Goal: Task Accomplishment & Management: Manage account settings

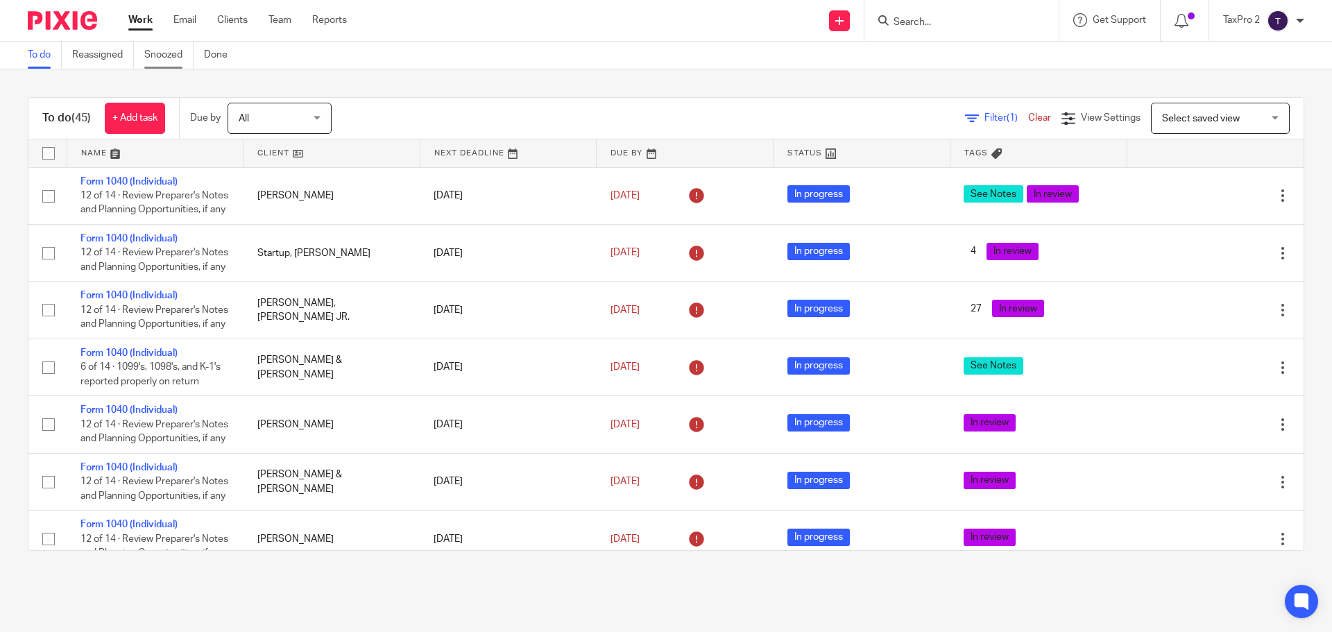
scroll to position [2482, 0]
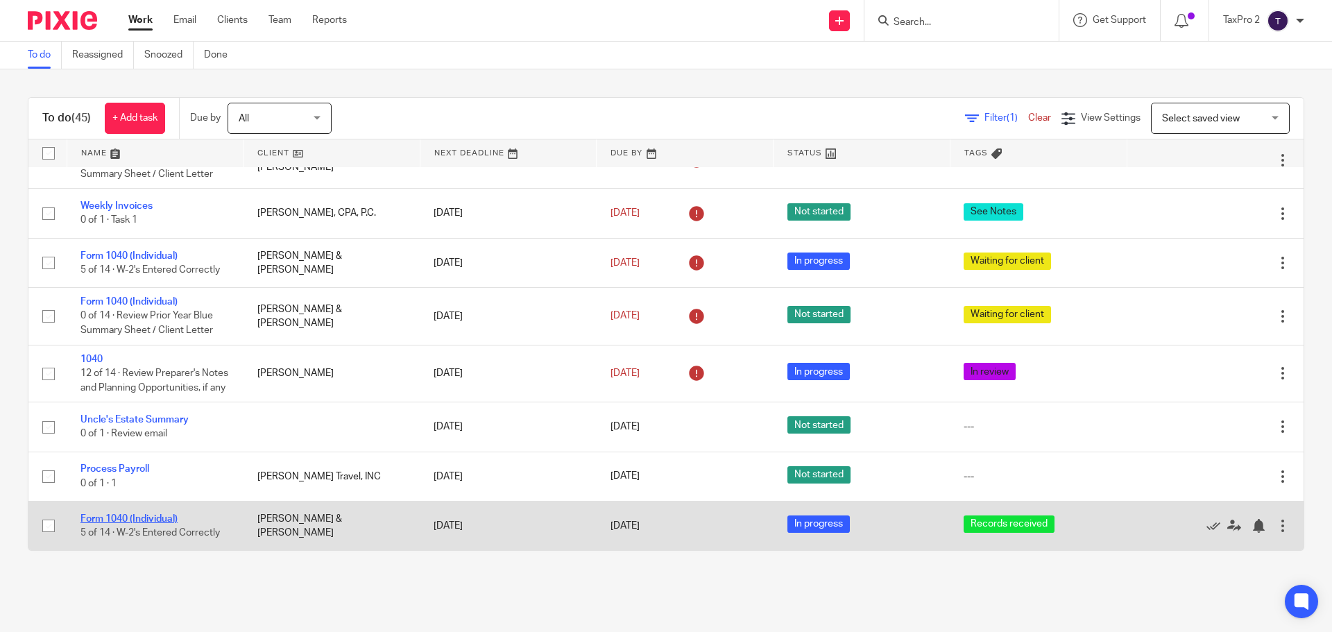
click at [144, 517] on link "Form 1040 (Individual)" at bounding box center [129, 519] width 97 height 10
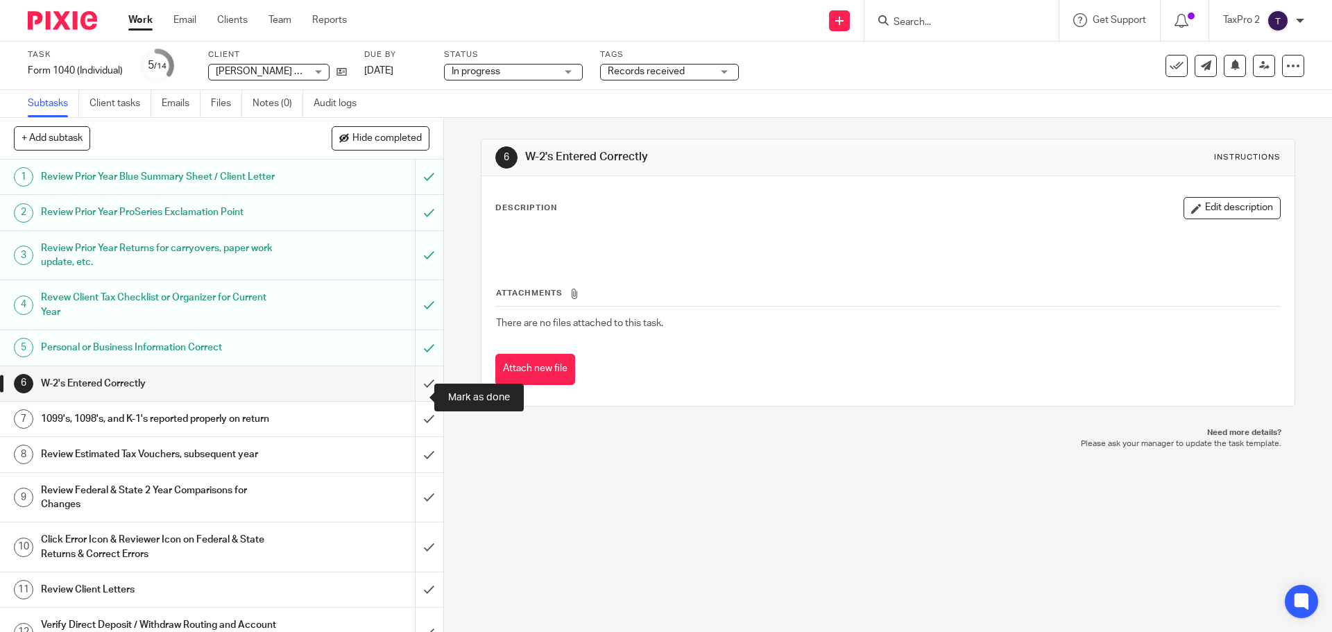
click at [410, 398] on input "submit" at bounding box center [221, 383] width 443 height 35
click at [412, 437] on input "submit" at bounding box center [221, 419] width 443 height 35
click at [416, 472] on input "submit" at bounding box center [221, 454] width 443 height 35
drag, startPoint x: 412, startPoint y: 521, endPoint x: 409, endPoint y: 552, distance: 31.4
click at [412, 522] on input "submit" at bounding box center [221, 497] width 443 height 49
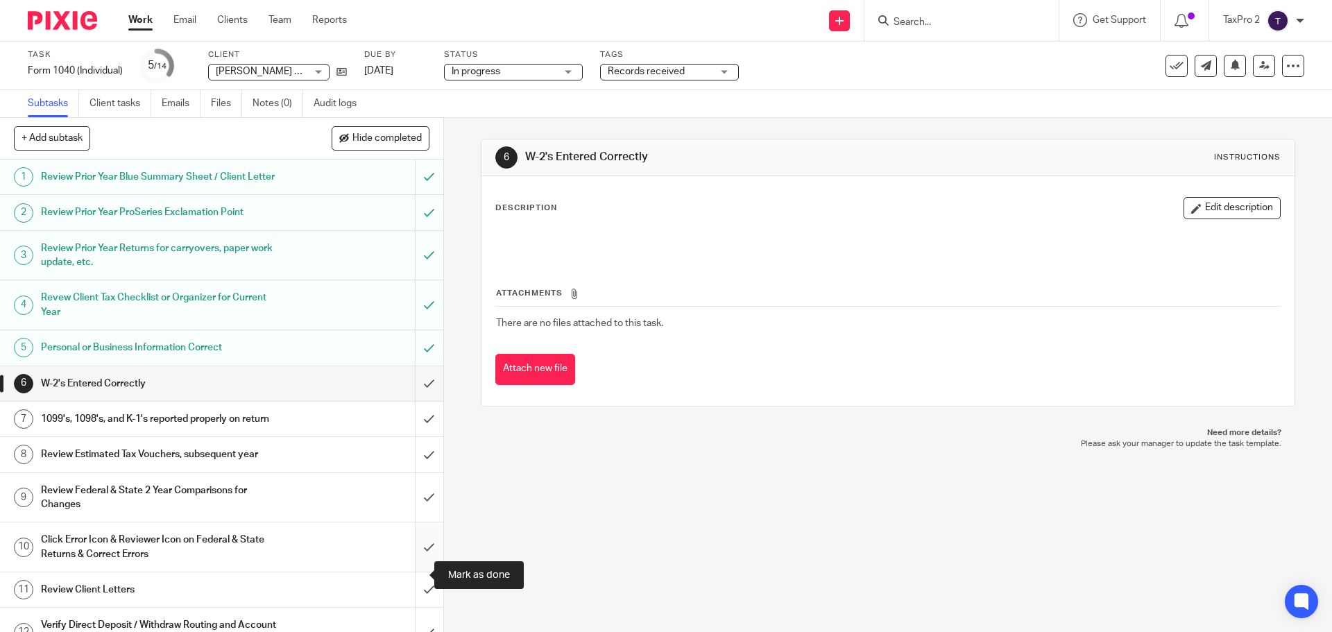
click at [407, 568] on input "submit" at bounding box center [221, 547] width 443 height 49
click at [414, 607] on input "submit" at bounding box center [221, 590] width 443 height 35
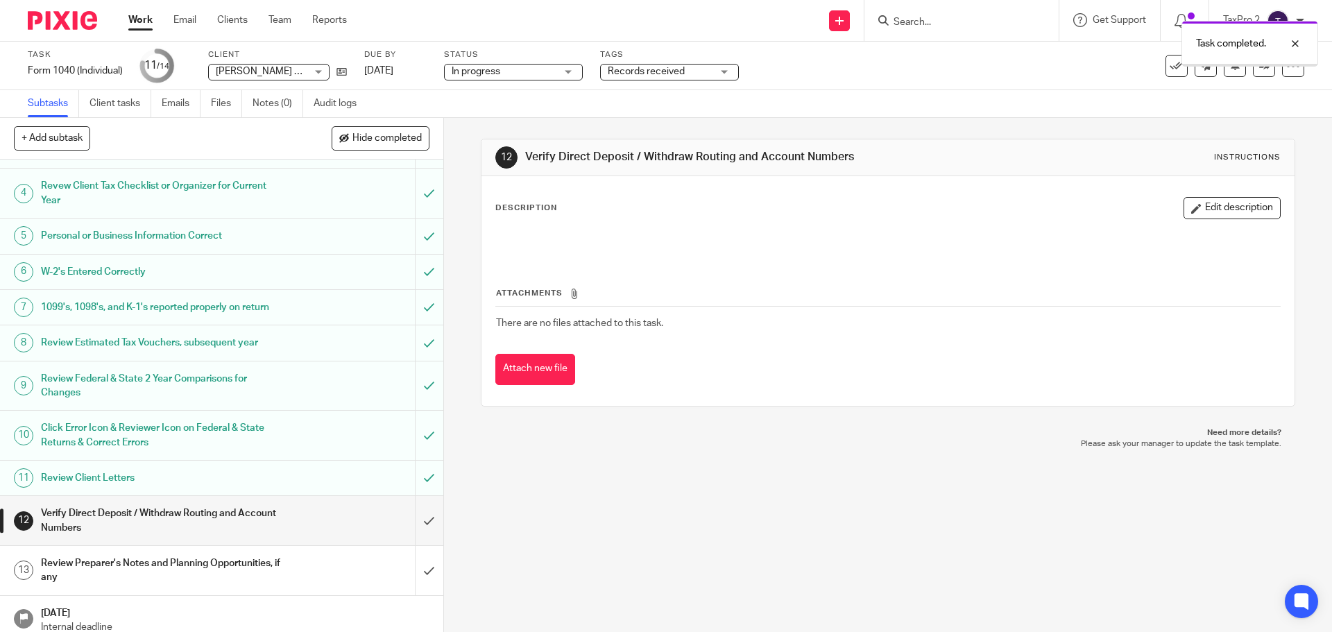
scroll to position [150, 0]
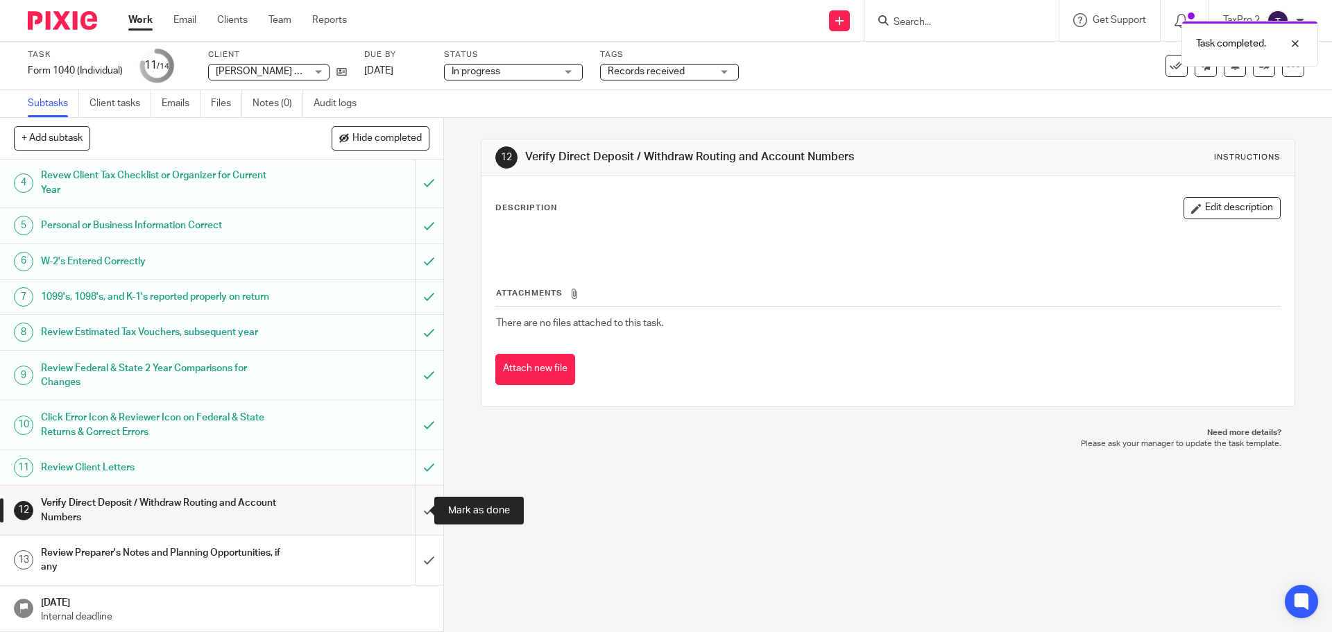
click at [413, 510] on input "submit" at bounding box center [221, 510] width 443 height 49
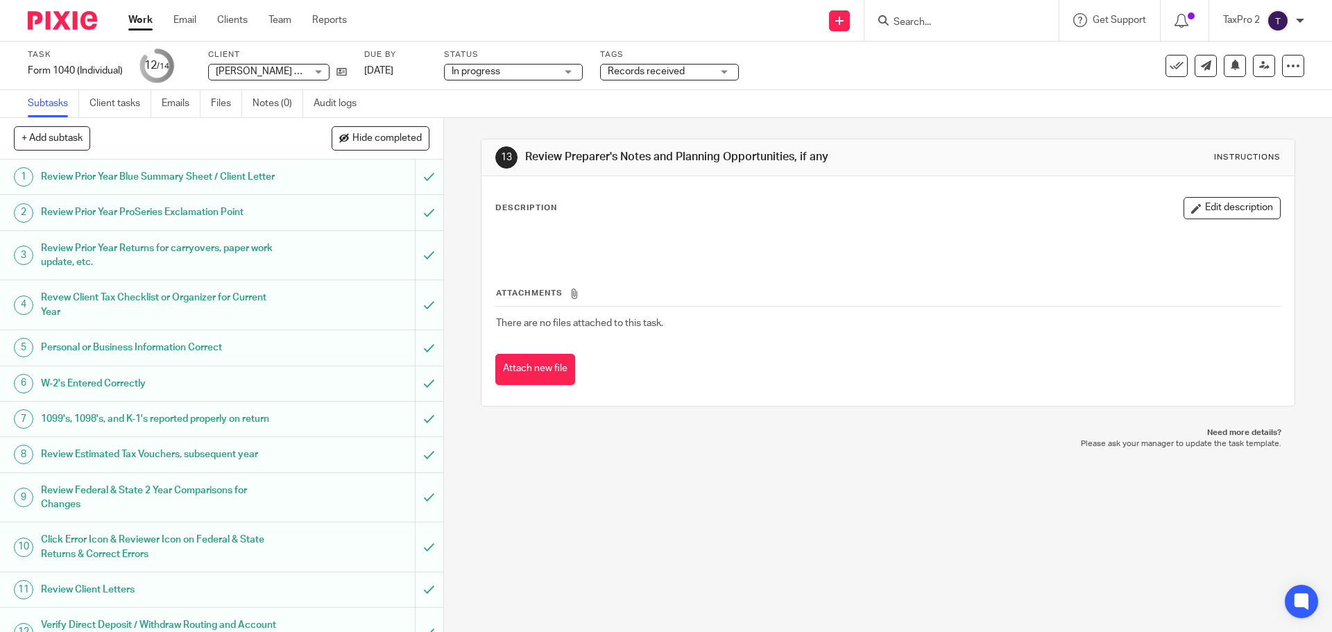
click at [133, 26] on link "Work" at bounding box center [140, 20] width 24 height 14
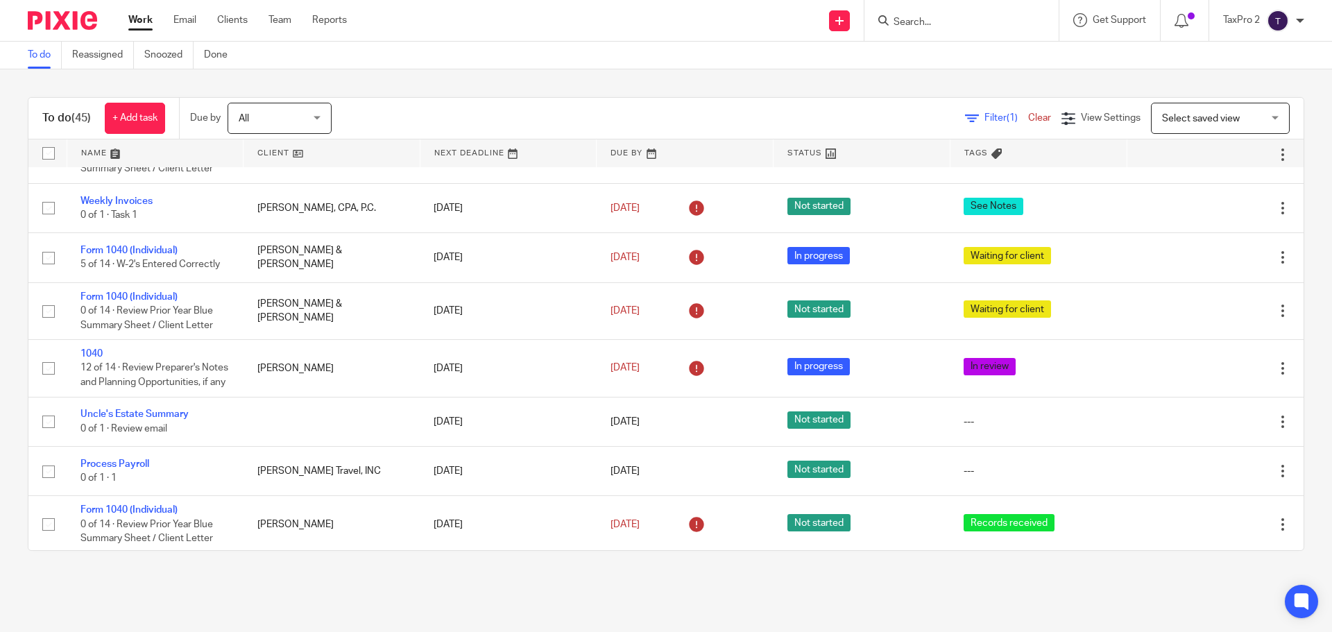
scroll to position [2504, 0]
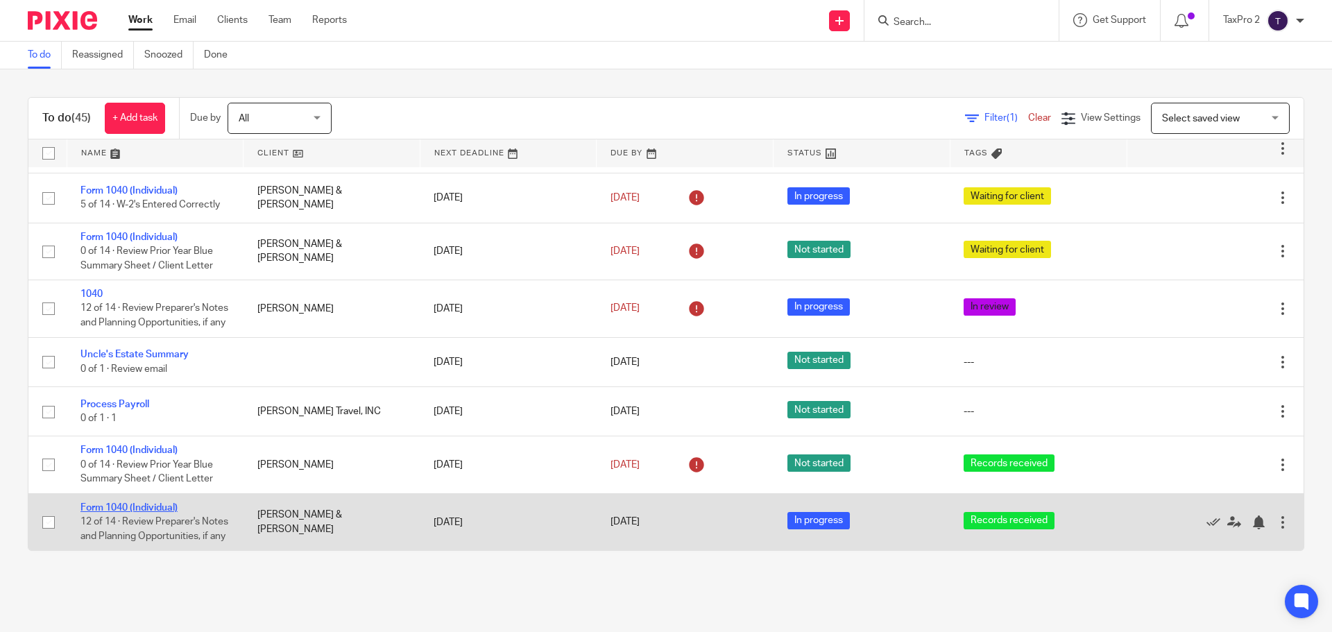
click at [119, 493] on td "Form 1040 (Individual) 12 of 14 · Review Preparer's Notes and Planning Opportun…" at bounding box center [155, 521] width 177 height 57
click at [119, 503] on link "Form 1040 (Individual)" at bounding box center [129, 508] width 97 height 10
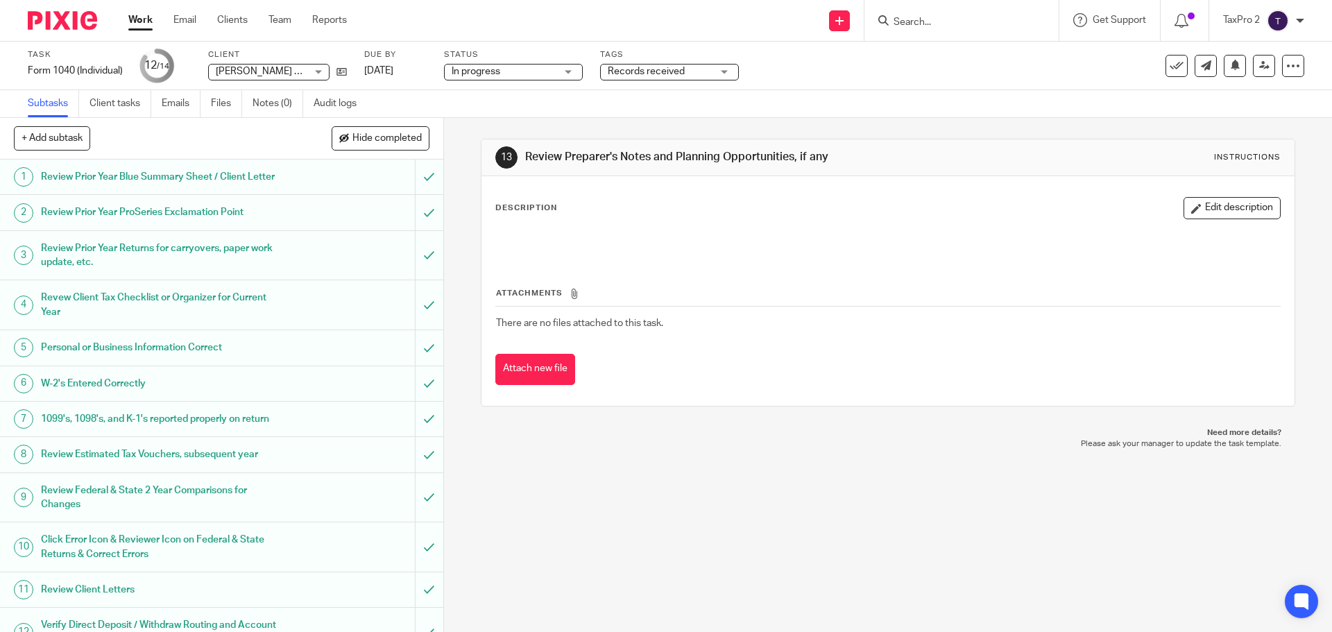
click at [657, 74] on span "Records received" at bounding box center [646, 72] width 77 height 10
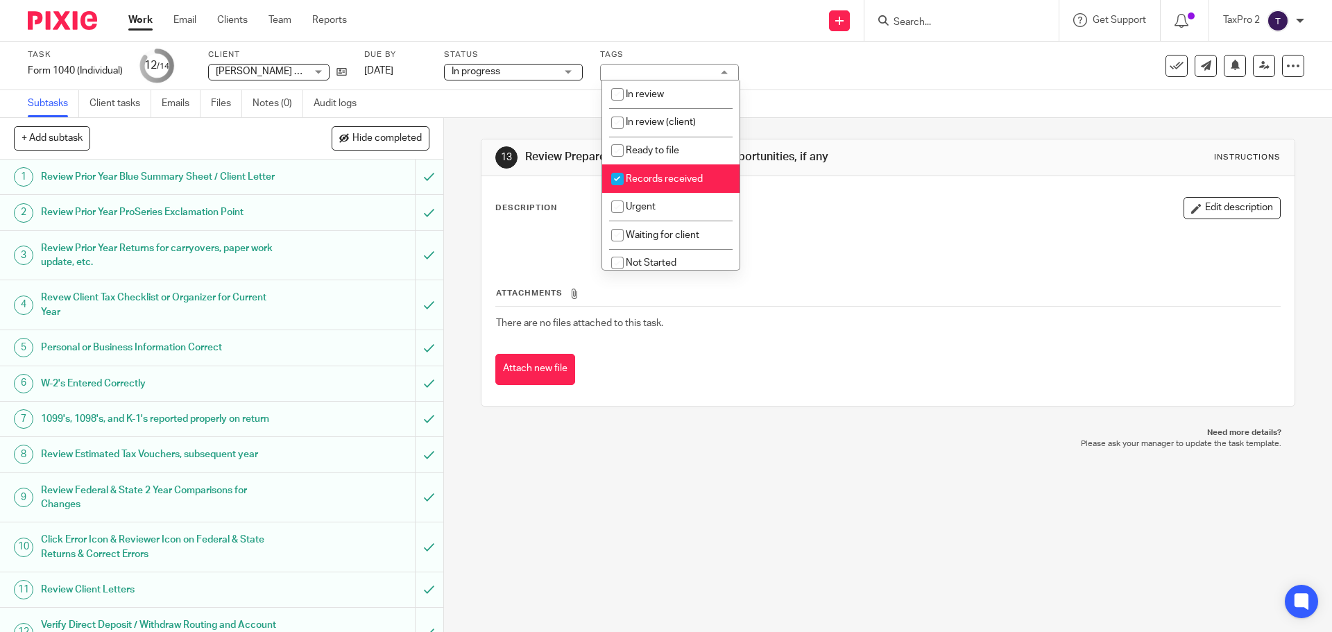
click at [627, 176] on input "checkbox" at bounding box center [617, 179] width 26 height 26
checkbox input "false"
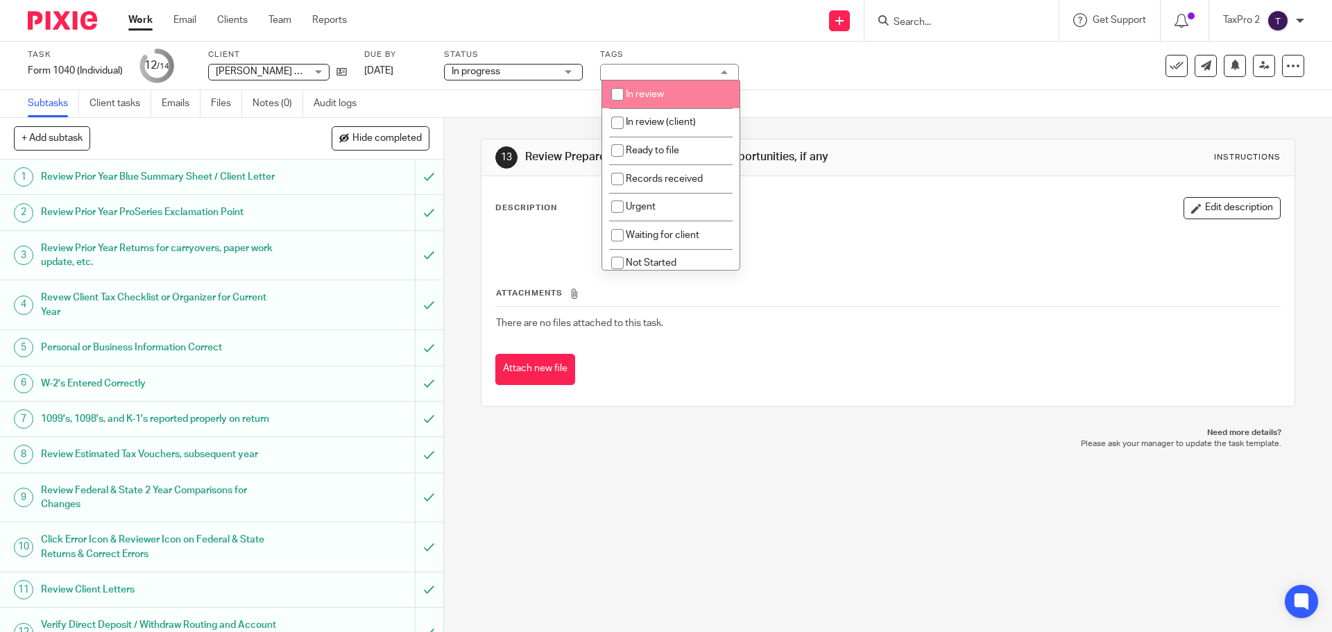
click at [620, 92] on input "checkbox" at bounding box center [617, 94] width 26 height 26
checkbox input "true"
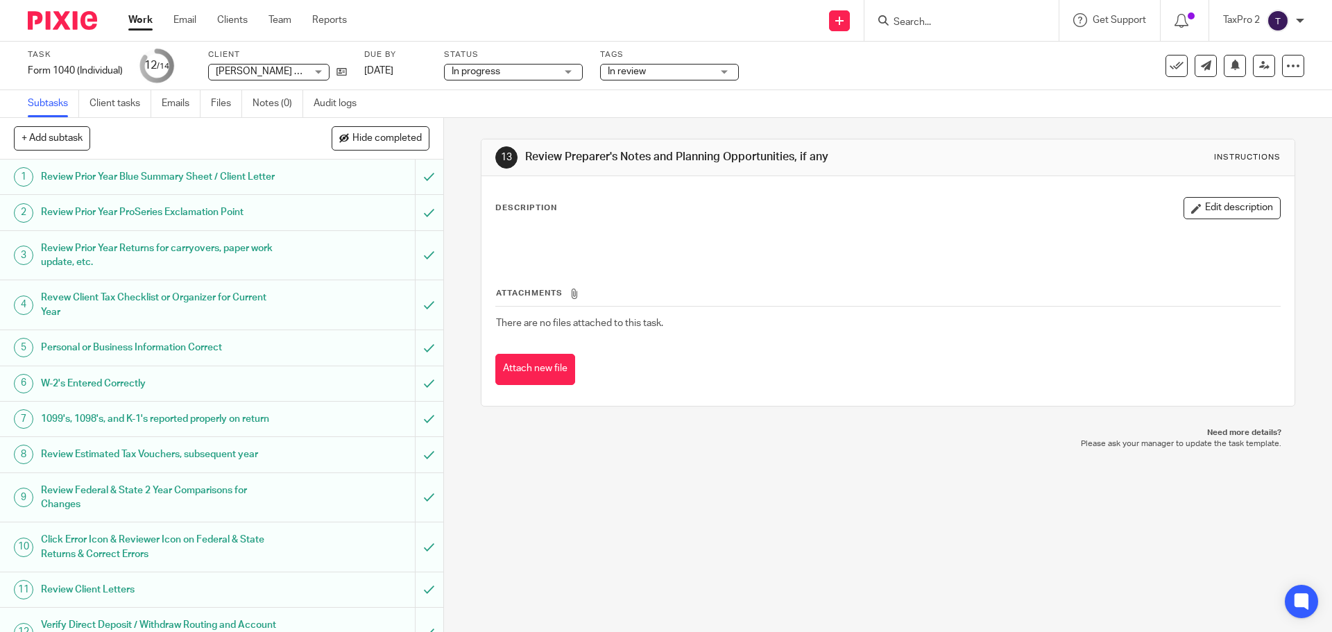
click at [144, 22] on link "Work" at bounding box center [140, 20] width 24 height 14
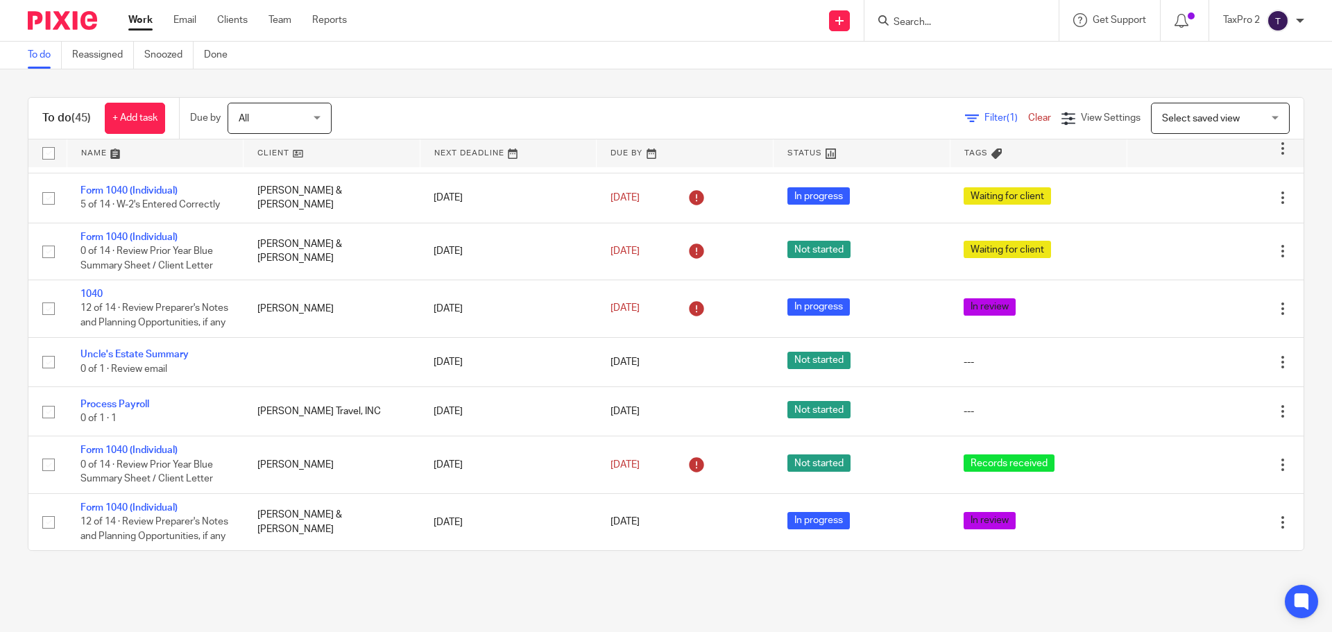
scroll to position [2504, 0]
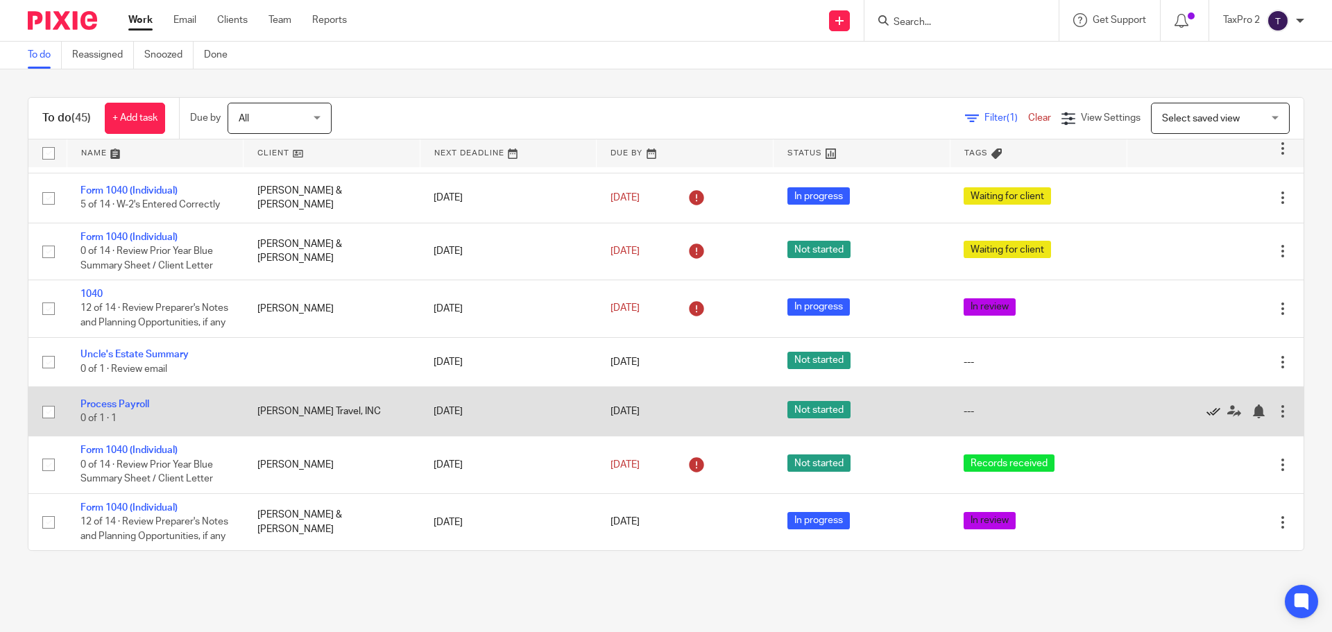
click at [1207, 405] on icon at bounding box center [1214, 412] width 14 height 14
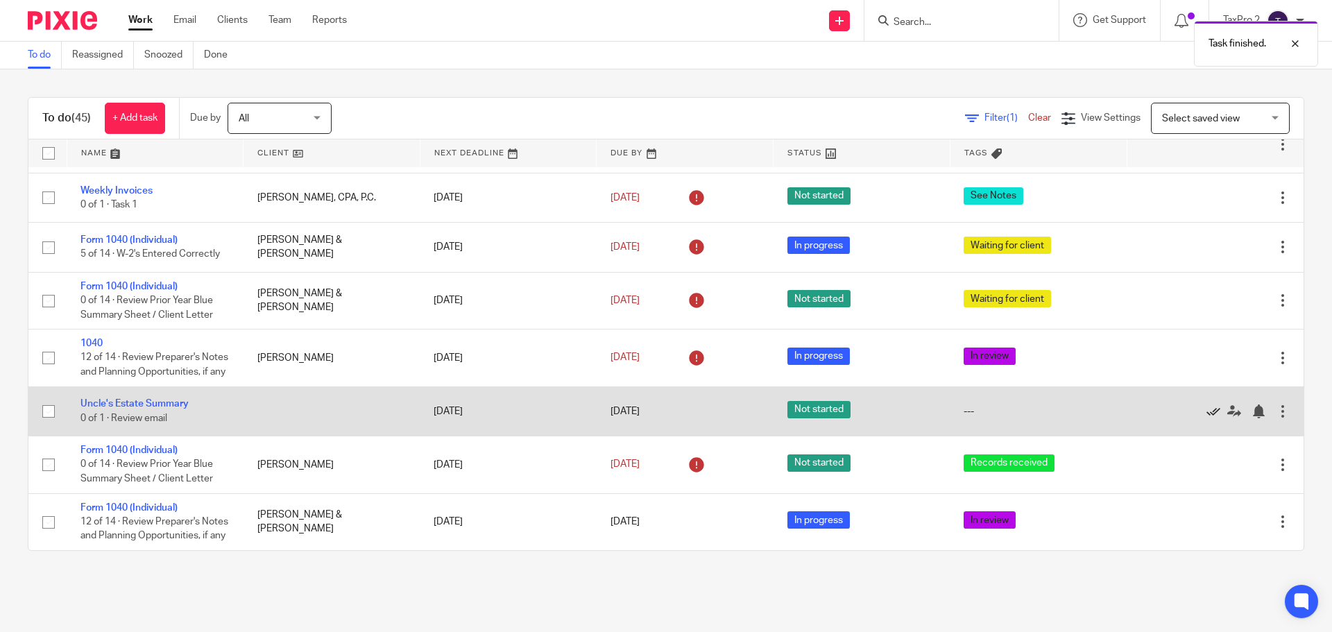
scroll to position [2455, 0]
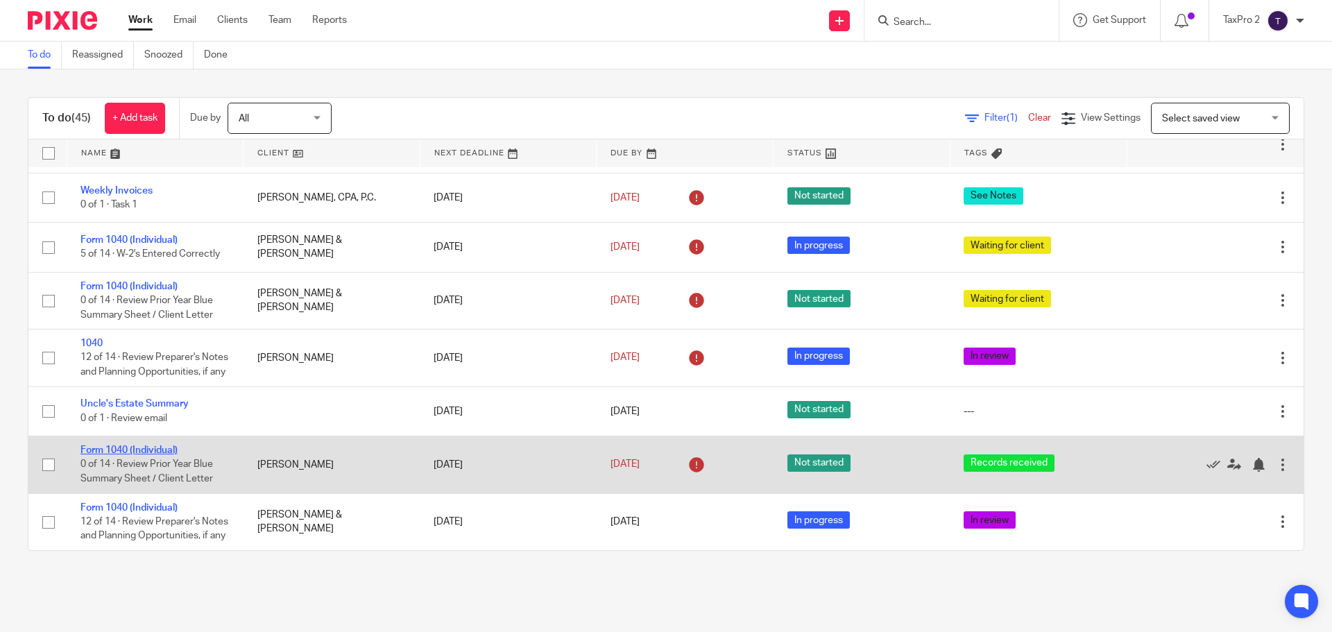
click at [146, 446] on link "Form 1040 (Individual)" at bounding box center [129, 451] width 97 height 10
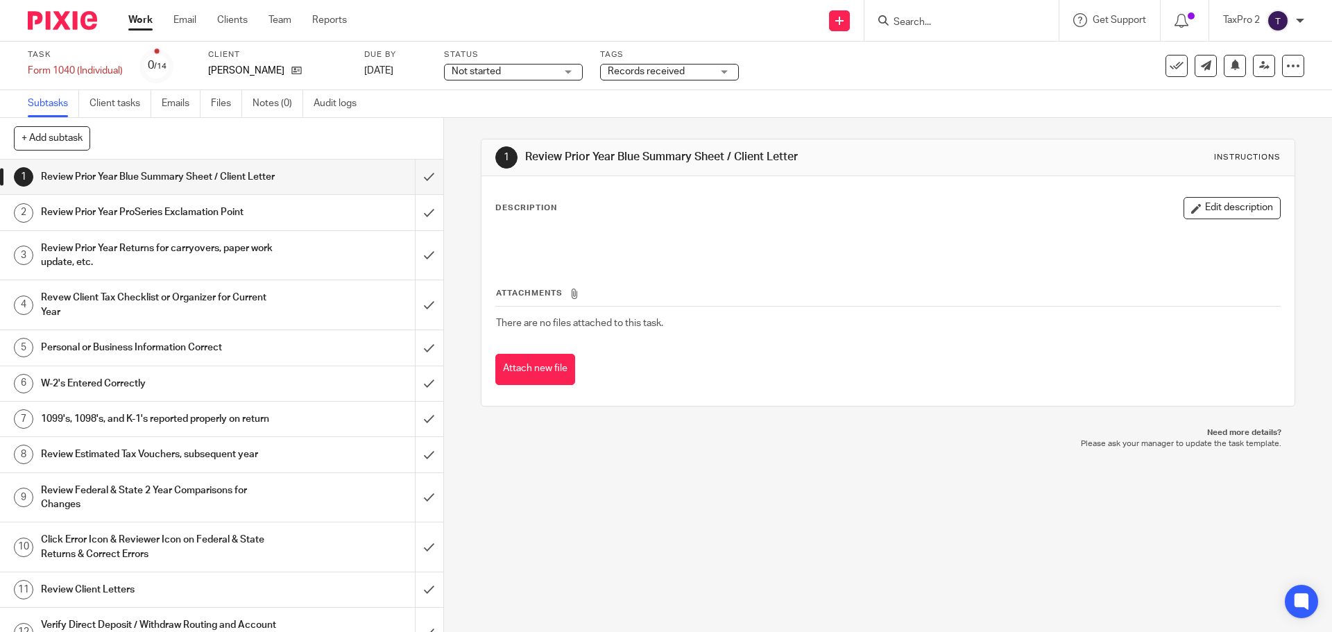
click at [525, 71] on span "Not started" at bounding box center [504, 72] width 104 height 15
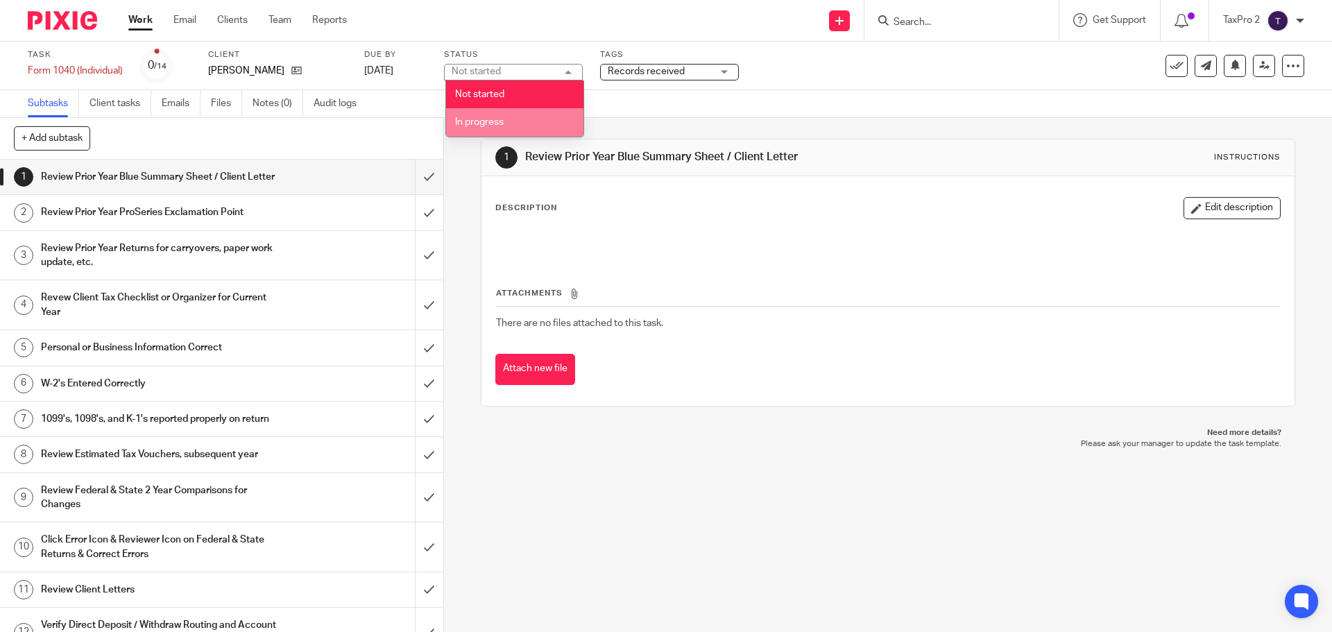
click at [504, 133] on li "In progress" at bounding box center [514, 122] width 137 height 28
